Goal: Task Accomplishment & Management: Manage account settings

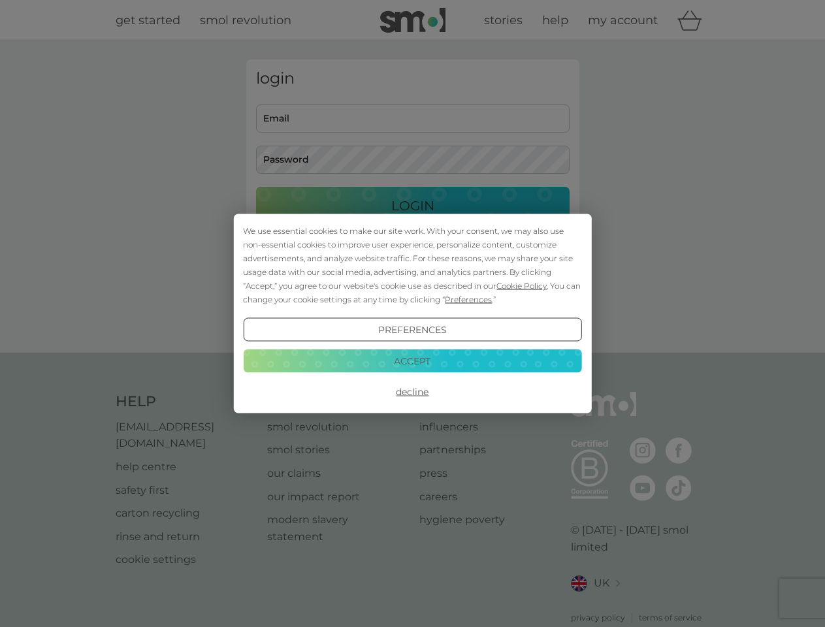
click at [522, 286] on span "Cookie Policy" at bounding box center [522, 286] width 50 height 10
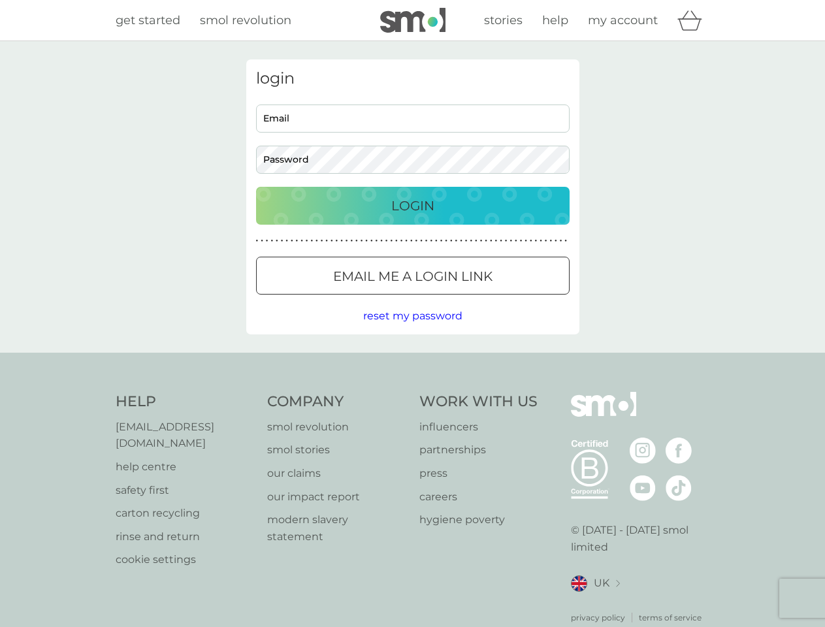
click at [467, 299] on div "login Email Password Login ● ● ● ● ● ● ● ● ● ● ● ● ● ● ● ● ● ● ● ● ● ● ● ● ● ● …" at bounding box center [412, 196] width 333 height 275
click at [412, 330] on div "login Email Password Login ● ● ● ● ● ● ● ● ● ● ● ● ● ● ● ● ● ● ● ● ● ● ● ● ● ● …" at bounding box center [412, 196] width 333 height 275
click at [412, 392] on div "Help [EMAIL_ADDRESS][DOMAIN_NAME] help centre safety first carton recycling rin…" at bounding box center [413, 508] width 595 height 232
click at [412, 361] on div "Help [EMAIL_ADDRESS][DOMAIN_NAME] help centre safety first carton recycling rin…" at bounding box center [412, 508] width 825 height 310
